Goal: Check status: Check status

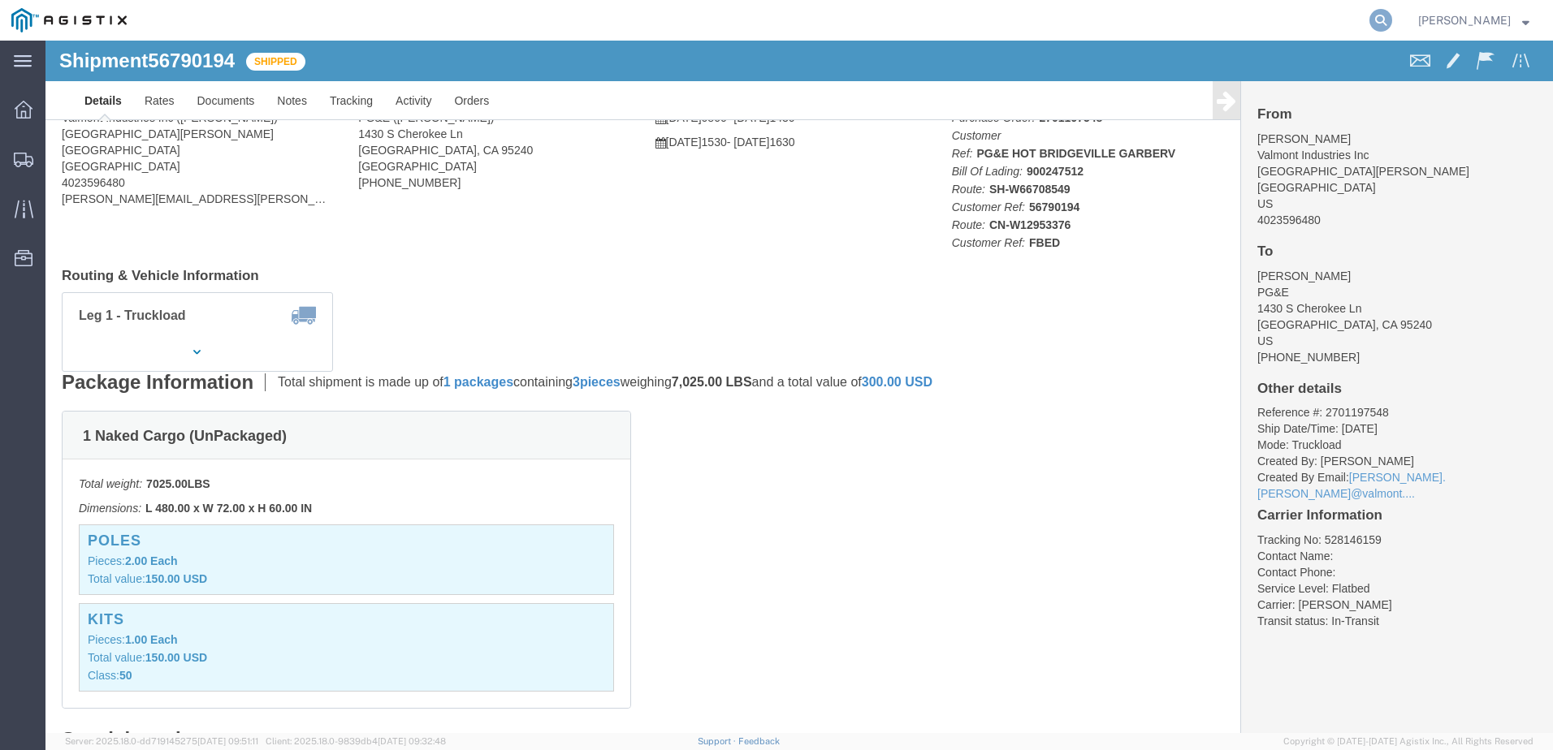
click at [1392, 21] on icon at bounding box center [1380, 20] width 23 height 23
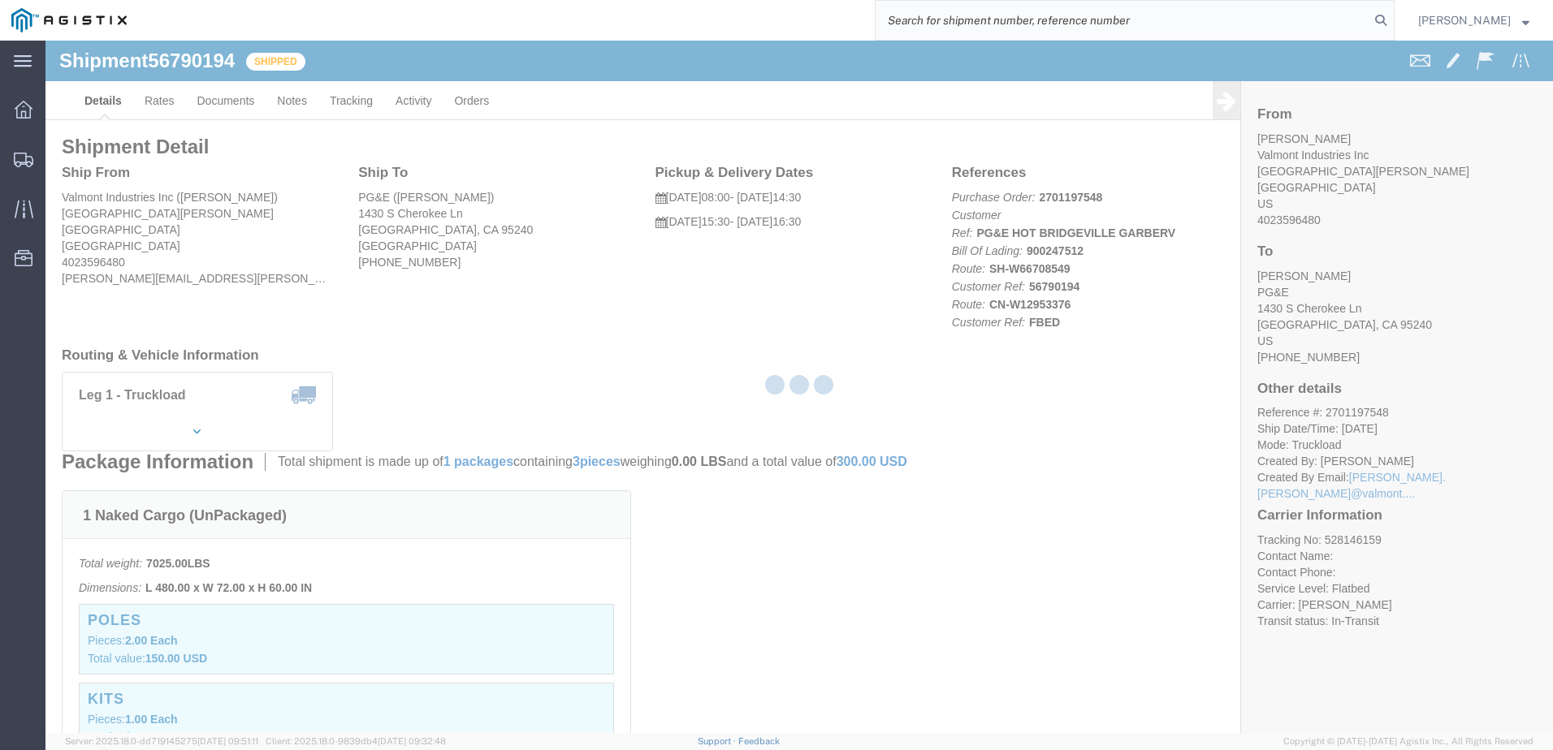
click at [1226, 20] on input "search" at bounding box center [1122, 20] width 494 height 39
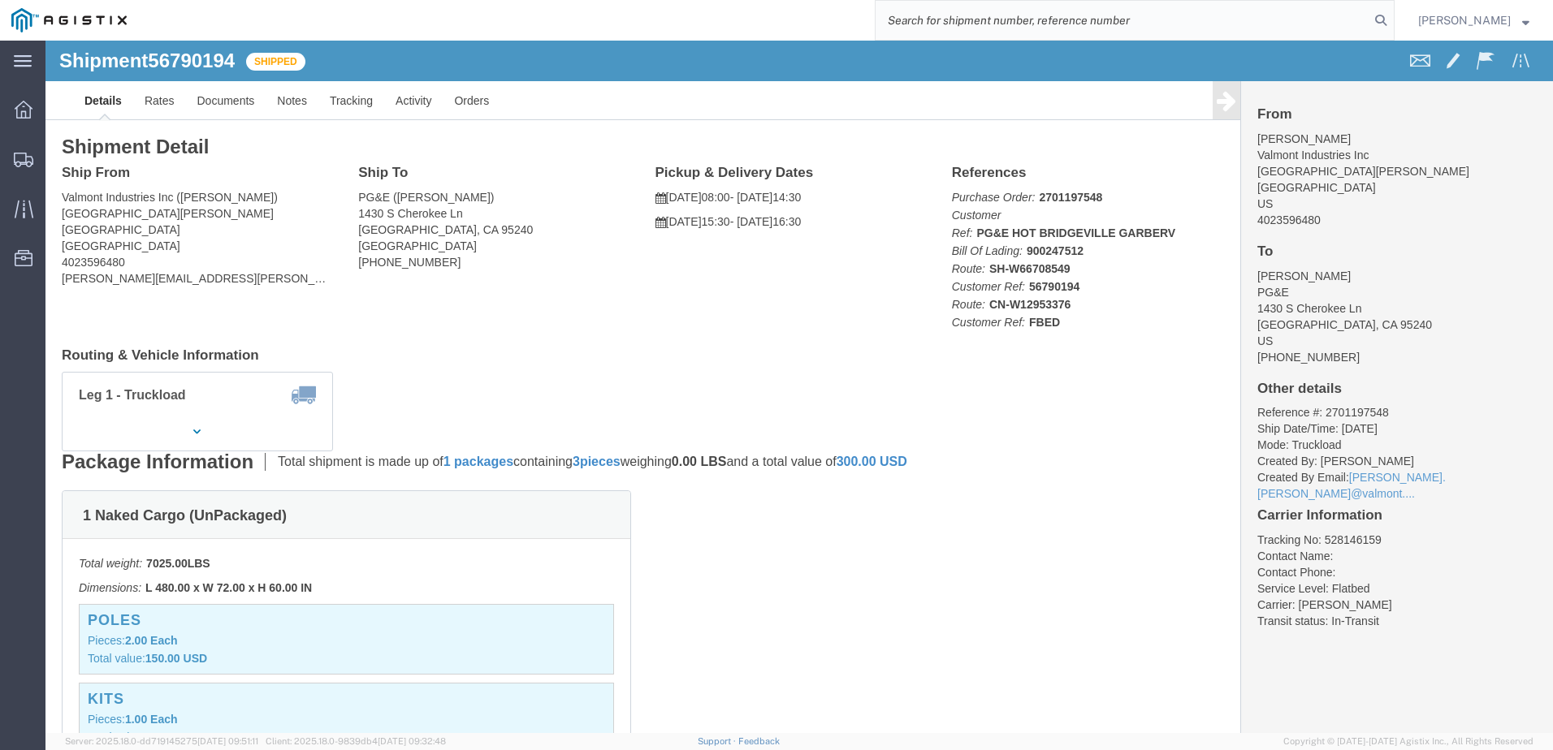
paste input "56800533"
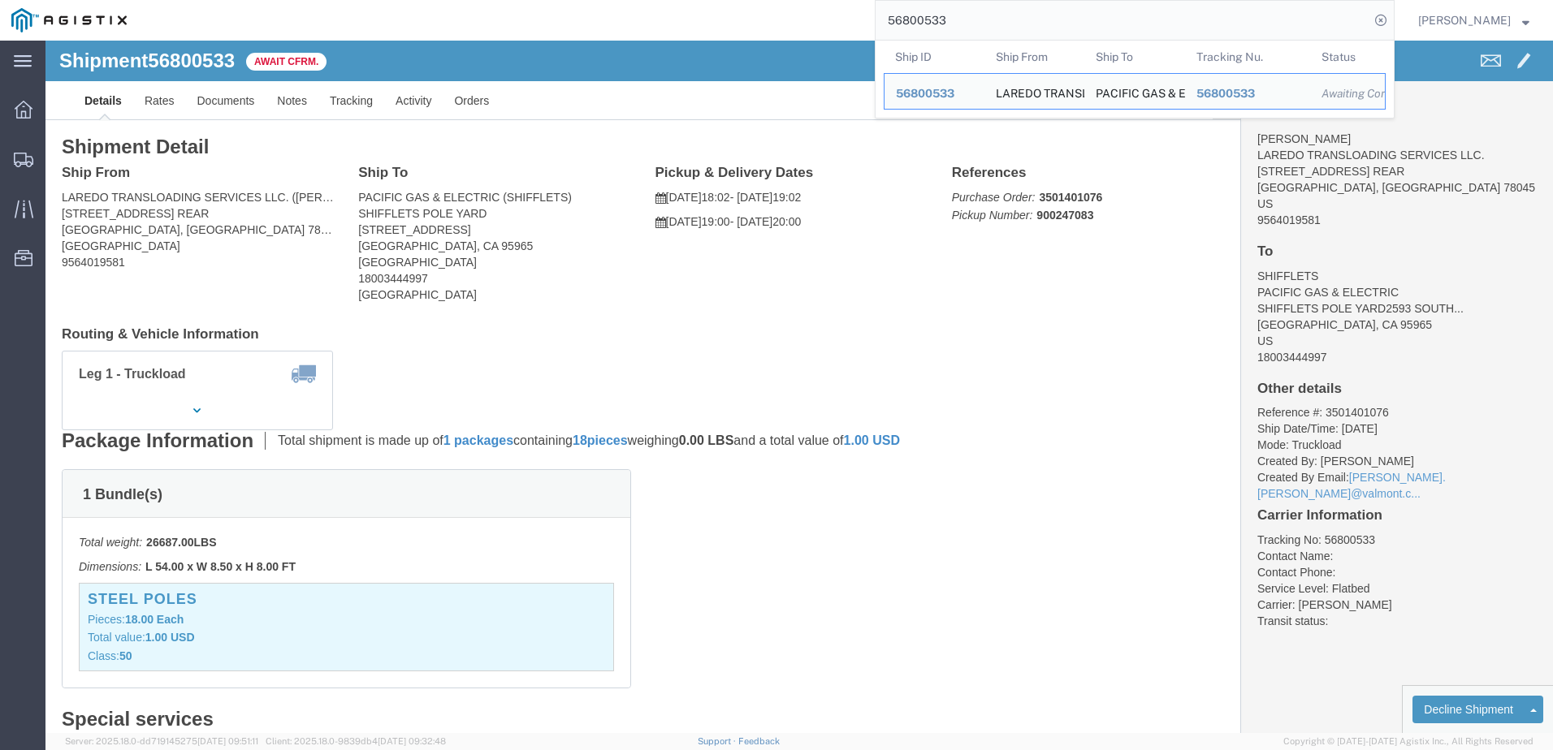
drag, startPoint x: 1096, startPoint y: 18, endPoint x: 1078, endPoint y: 17, distance: 17.9
click at [1095, 18] on input "56800533" at bounding box center [1122, 20] width 494 height 39
drag, startPoint x: 1005, startPoint y: 17, endPoint x: 879, endPoint y: 20, distance: 125.9
click at [879, 20] on div "56800533 Ship ID Ship From Ship To Tracking Nu. Status Ship ID 56800533 Ship Fr…" at bounding box center [766, 20] width 1256 height 41
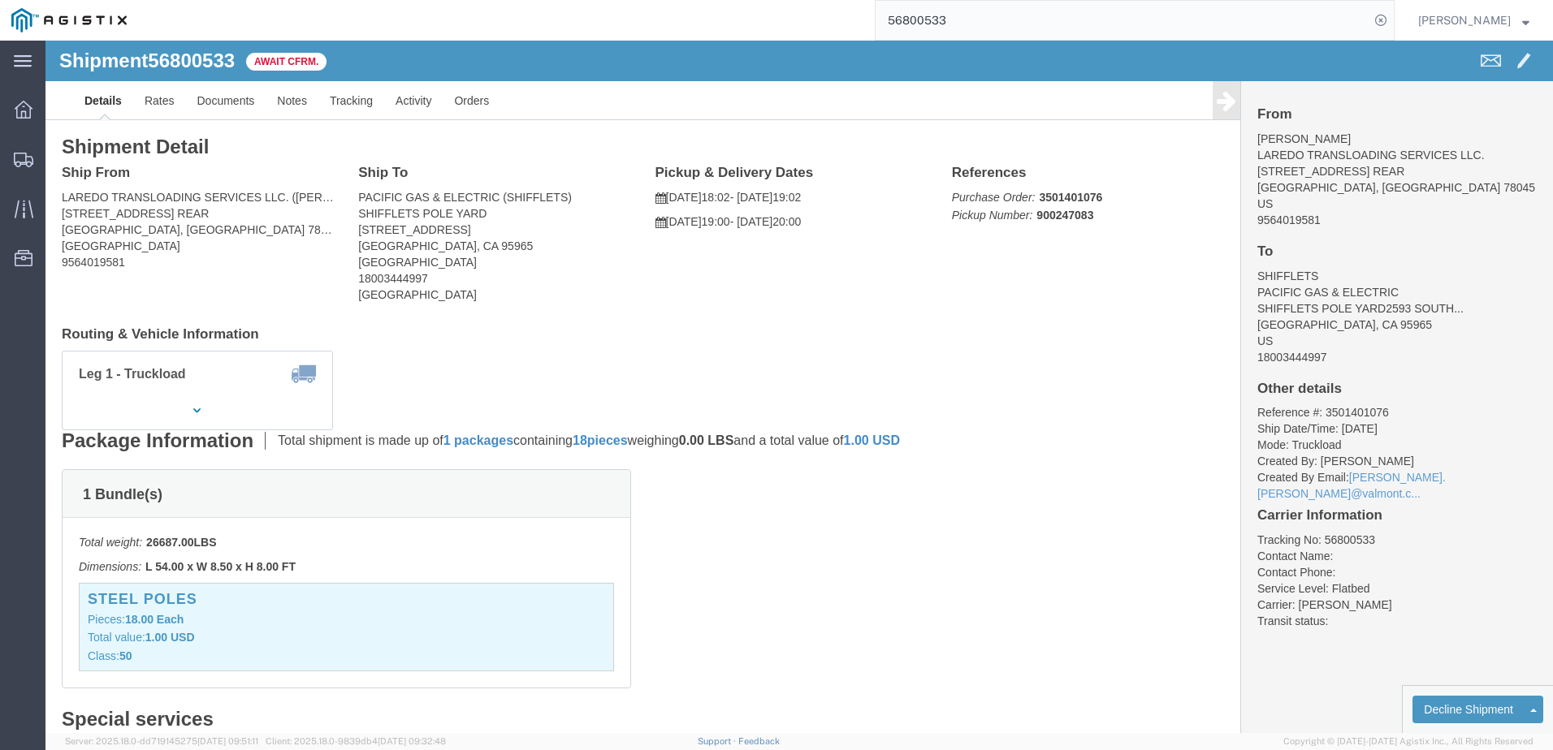
paste input "786376"
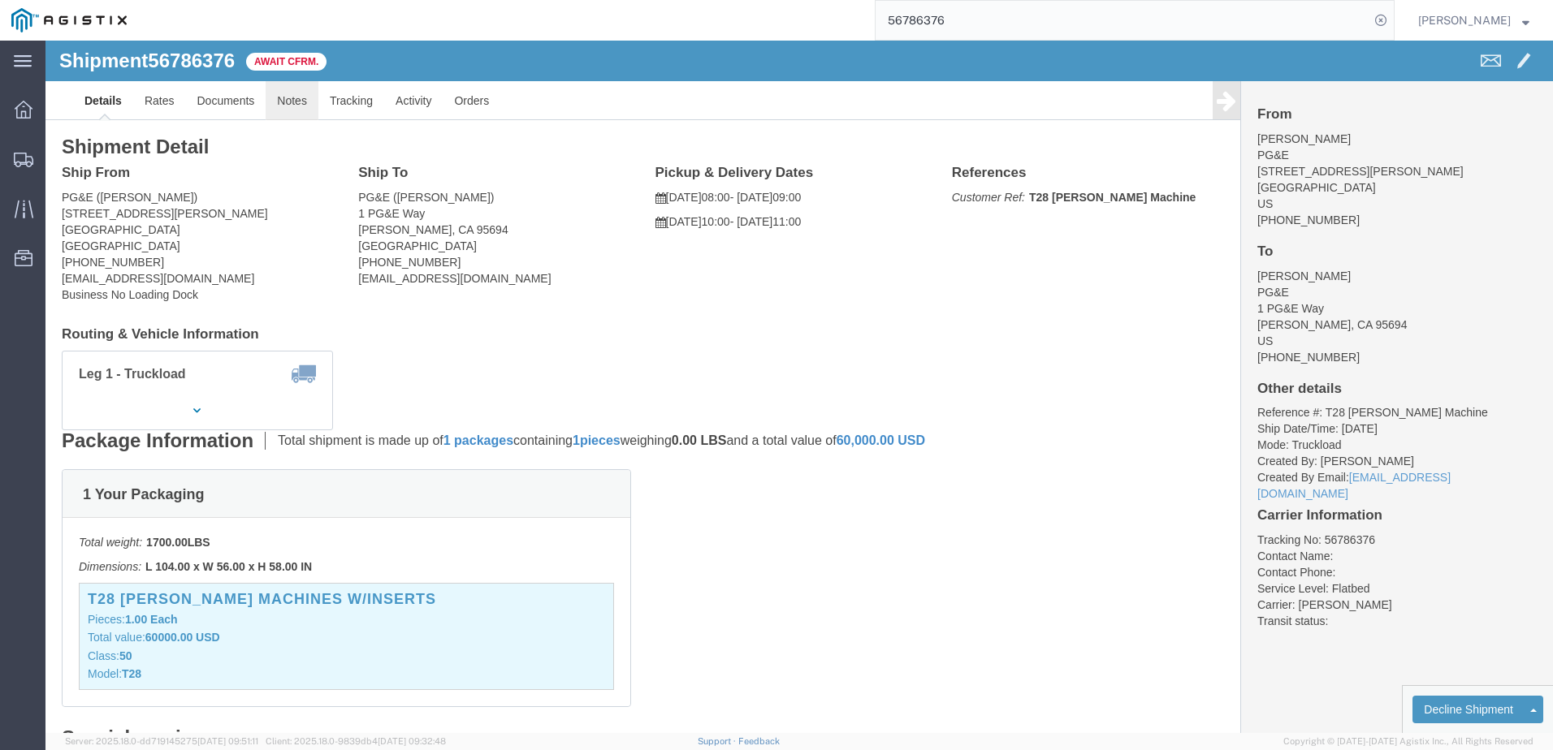
click link "Notes"
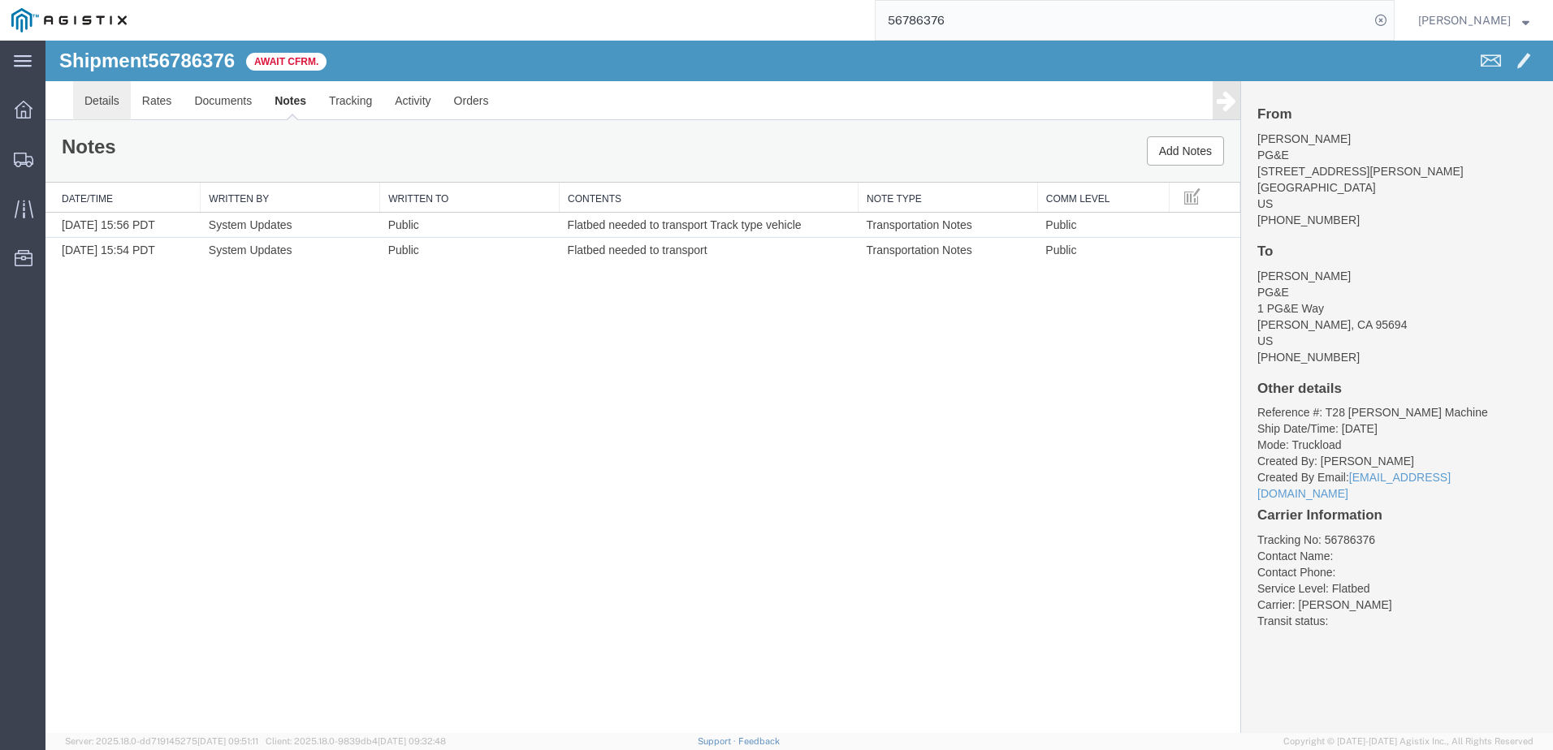
click at [106, 111] on link "Details" at bounding box center [102, 100] width 58 height 39
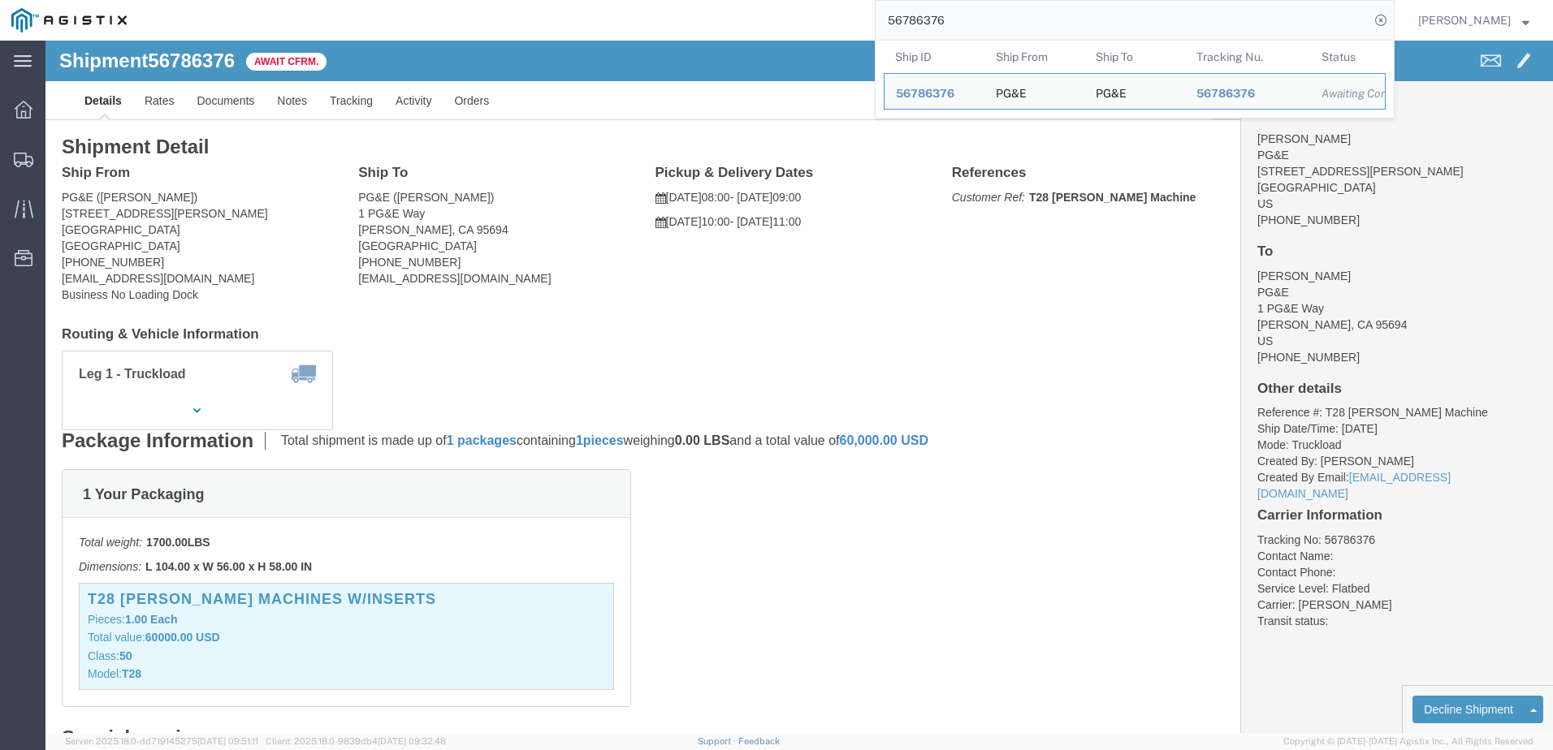
drag, startPoint x: 1017, startPoint y: 27, endPoint x: 837, endPoint y: 29, distance: 180.3
click at [837, 29] on div "56786376 Ship ID Ship From Ship To Tracking Nu. Status Ship ID 56786376 Ship Fr…" at bounding box center [766, 20] width 1256 height 41
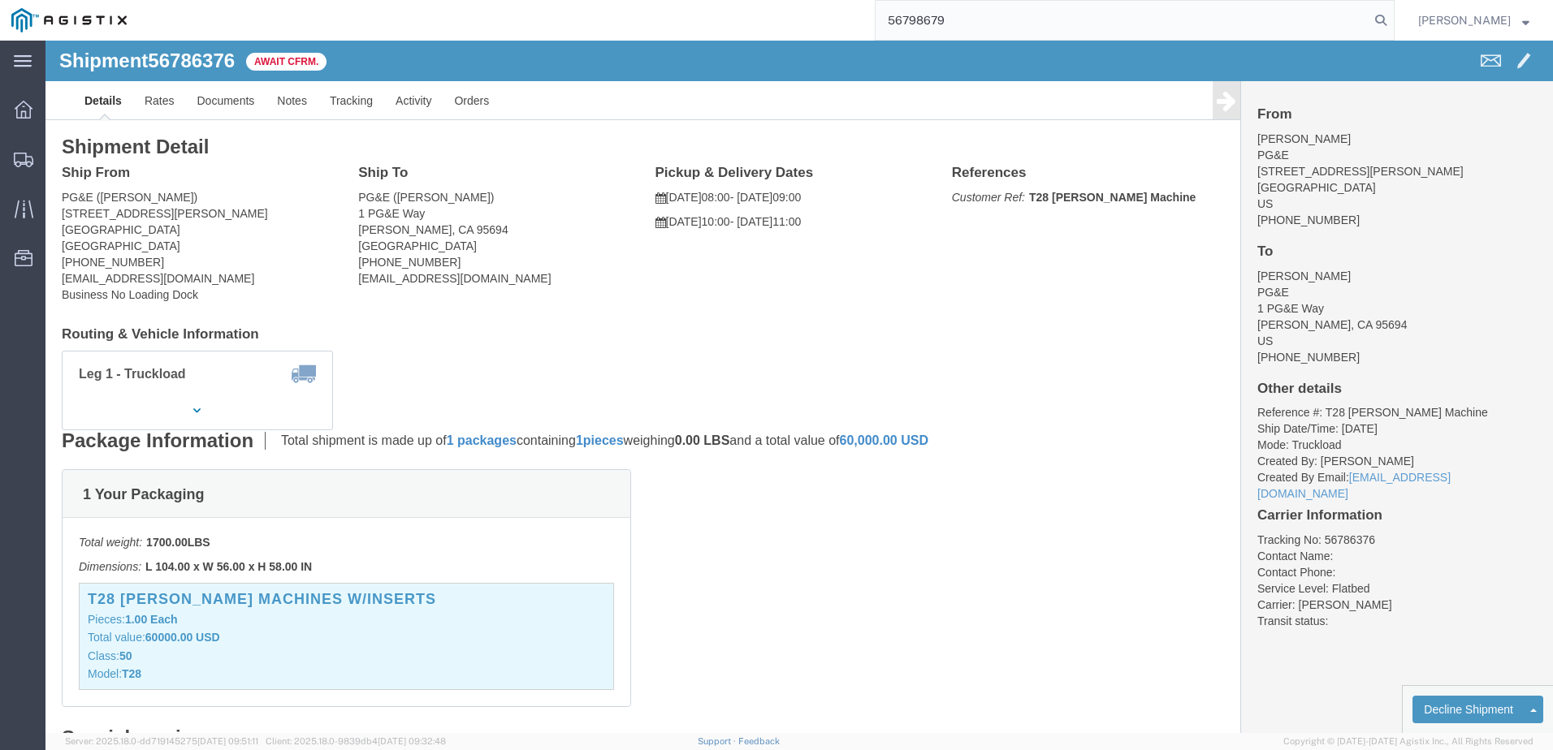
type input "56798679"
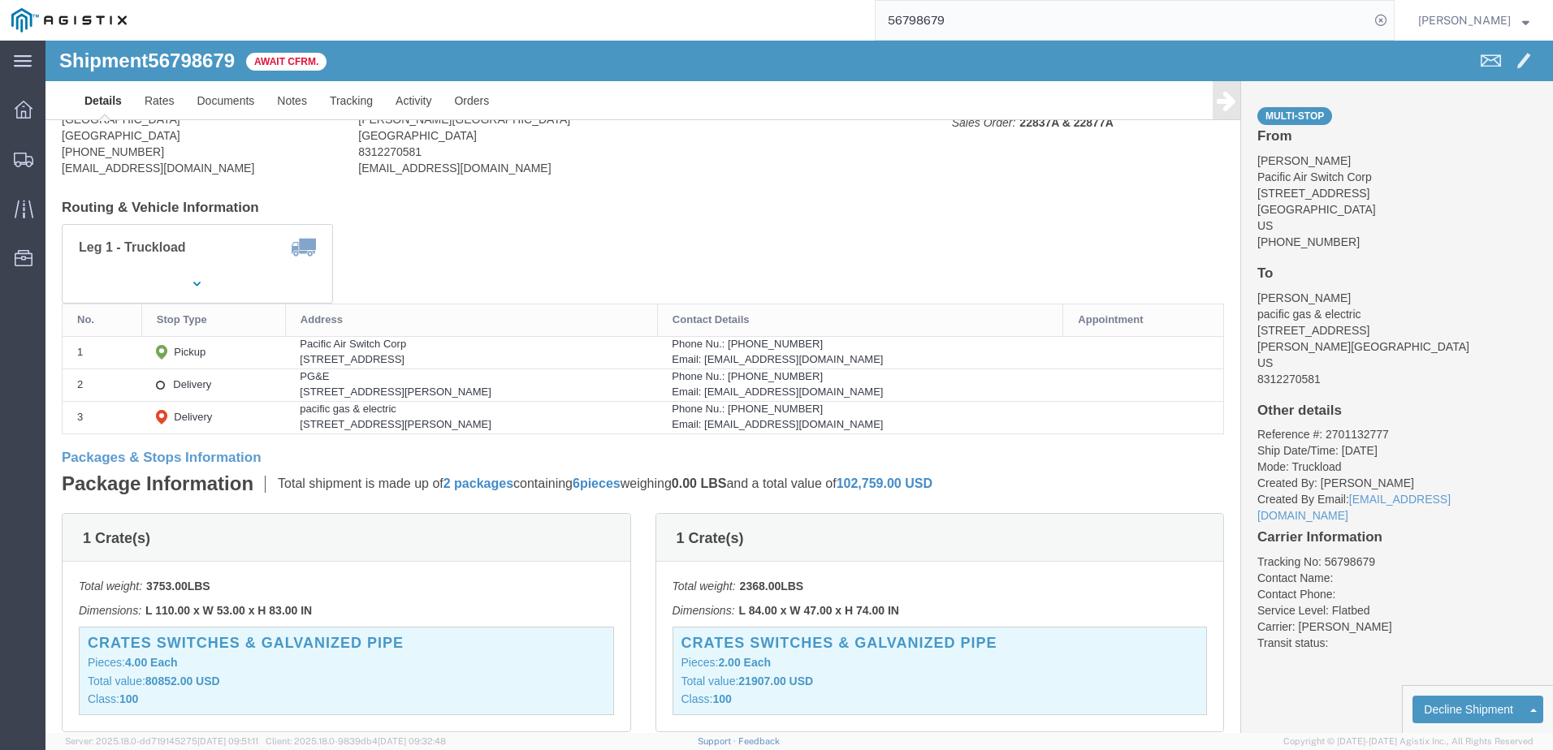
scroll to position [81, 0]
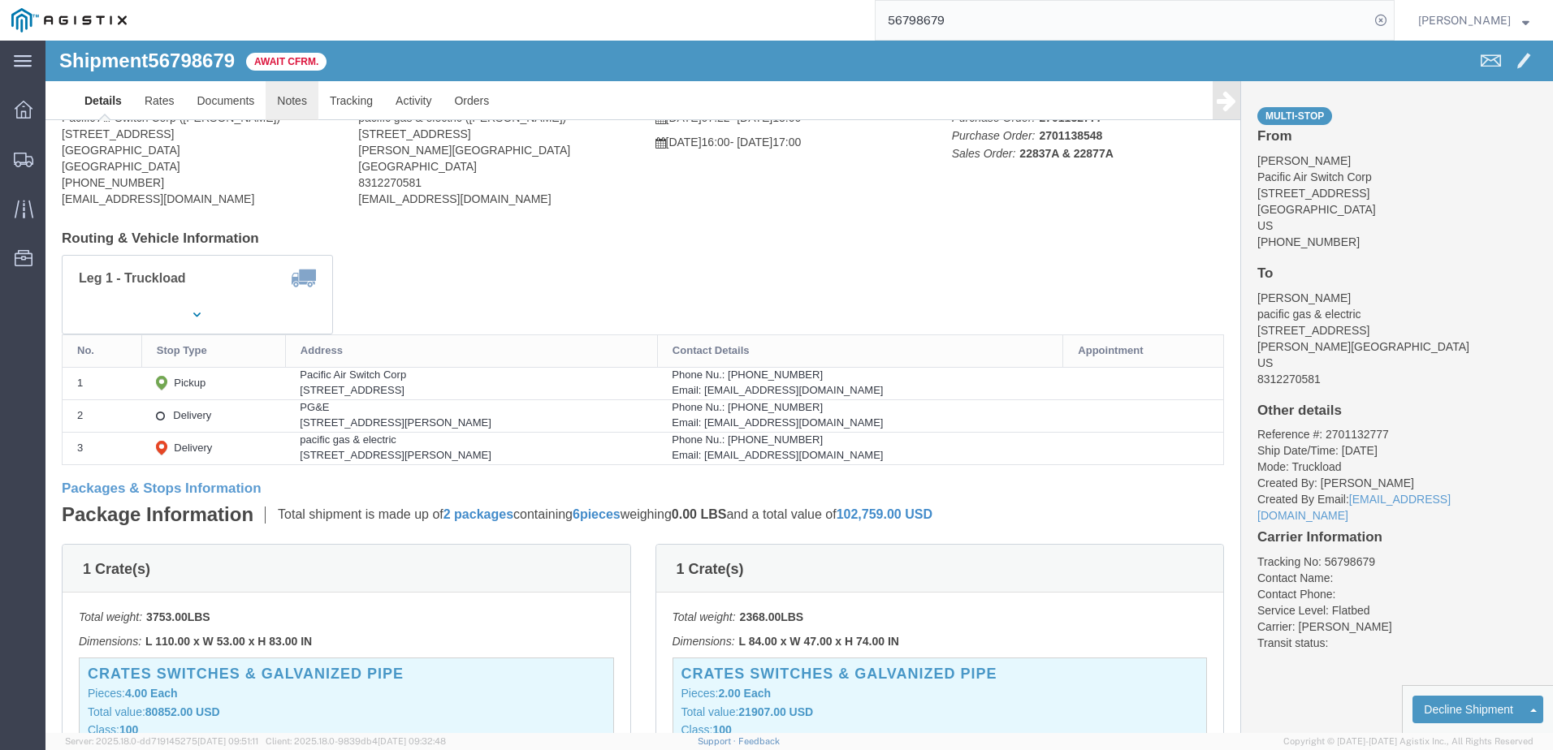
click link "Notes"
